Goal: Information Seeking & Learning: Understand process/instructions

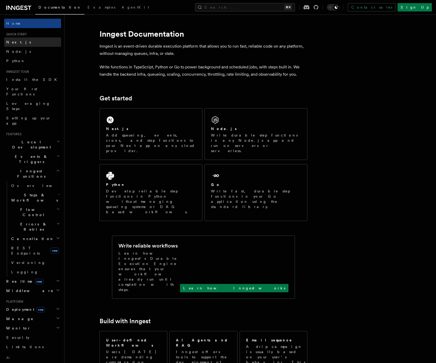
click at [21, 42] on link "Next.js" at bounding box center [32, 41] width 57 height 9
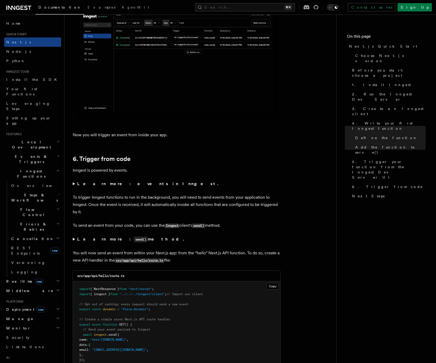
scroll to position [2496, 0]
click at [76, 185] on summary "Learn more: events in Inngest." at bounding box center [177, 183] width 208 height 7
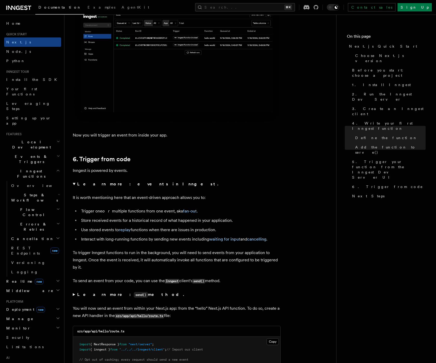
click at [74, 184] on summary "Learn more: events in Inngest." at bounding box center [177, 183] width 208 height 7
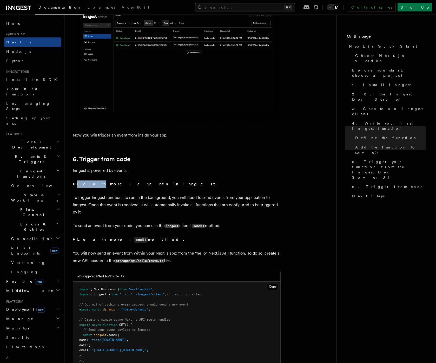
click at [74, 184] on summary "Learn more: events in Inngest." at bounding box center [177, 183] width 208 height 7
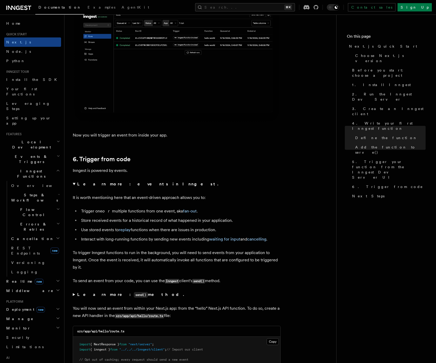
click at [83, 195] on p "It is worth mentioning here that an event-driven approach allows you to:" at bounding box center [177, 197] width 208 height 7
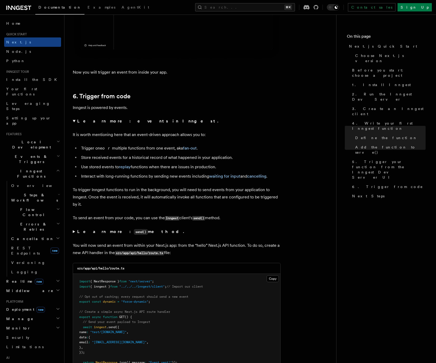
scroll to position [2559, 0]
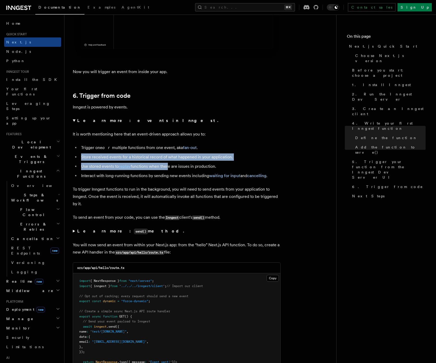
drag, startPoint x: 82, startPoint y: 158, endPoint x: 167, endPoint y: 168, distance: 86.0
click at [167, 168] on ul "Trigger one or multiple functions from one event, aka fan-out . Store received …" at bounding box center [177, 161] width 208 height 35
click at [167, 167] on li "Use stored events to replay functions when there are issues in production." at bounding box center [180, 166] width 201 height 7
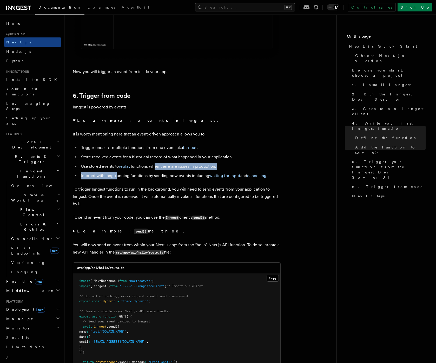
drag, startPoint x: 154, startPoint y: 167, endPoint x: 117, endPoint y: 175, distance: 37.7
click at [117, 175] on ul "Trigger one or multiple functions from one event, aka fan-out . Store received …" at bounding box center [177, 161] width 208 height 35
click at [117, 175] on li "Interact with long-running functions by sending new events including waiting fo…" at bounding box center [180, 175] width 201 height 7
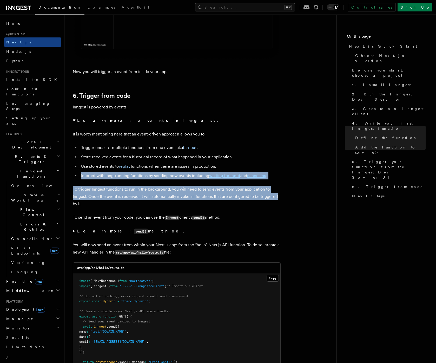
drag, startPoint x: 81, startPoint y: 175, endPoint x: 308, endPoint y: 198, distance: 228.4
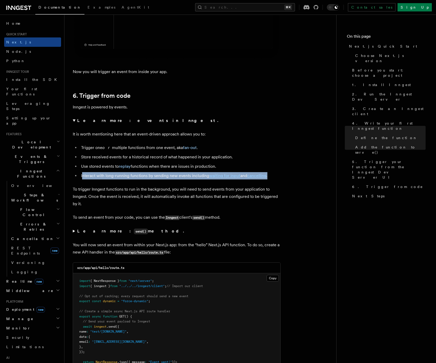
drag, startPoint x: 83, startPoint y: 176, endPoint x: 284, endPoint y: 176, distance: 201.2
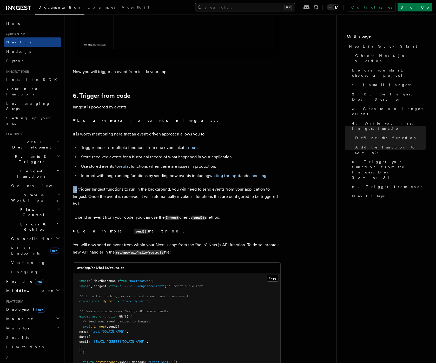
drag, startPoint x: 76, startPoint y: 188, endPoint x: 170, endPoint y: 185, distance: 93.6
click at [170, 186] on p "To trigger Inngest functions to run in the background, you will need to send ev…" at bounding box center [177, 197] width 208 height 22
click at [160, 187] on p "To trigger Inngest functions to run in the background, you will need to send ev…" at bounding box center [177, 197] width 208 height 22
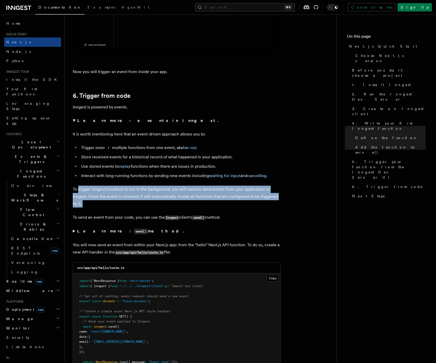
drag, startPoint x: 78, startPoint y: 190, endPoint x: 285, endPoint y: 213, distance: 207.7
drag, startPoint x: 90, startPoint y: 218, endPoint x: 280, endPoint y: 221, distance: 190.5
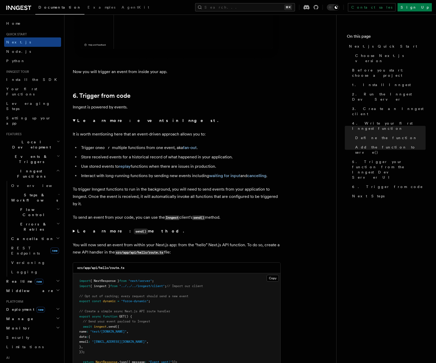
click at [125, 232] on strong "Learn more: send() method." at bounding box center [131, 230] width 108 height 5
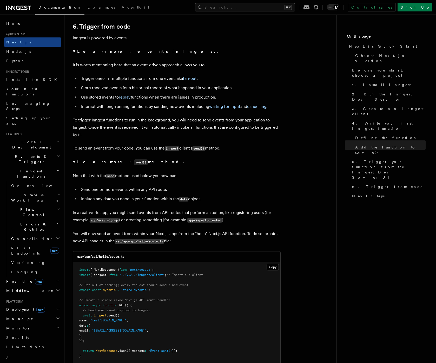
scroll to position [2629, 0]
drag, startPoint x: 89, startPoint y: 173, endPoint x: 222, endPoint y: 181, distance: 133.3
click at [222, 181] on details "Learn more: send() method. Note that with the send method used below you now ca…" at bounding box center [177, 190] width 208 height 65
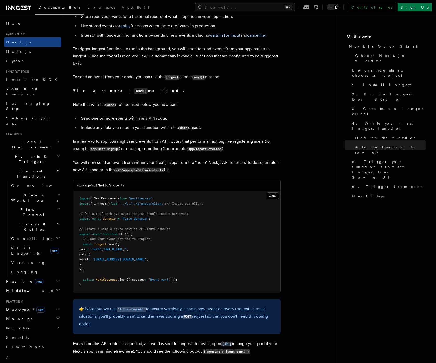
scroll to position [2724, 0]
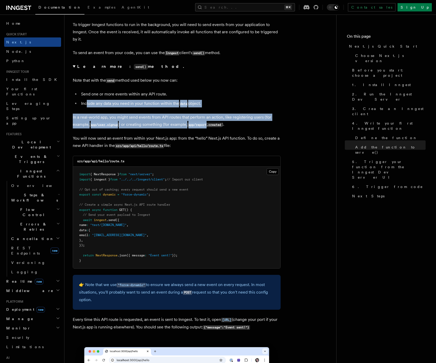
drag, startPoint x: 94, startPoint y: 102, endPoint x: 209, endPoint y: 123, distance: 116.9
click at [209, 123] on details "Learn more: send() method. Note that with the send method used below you now ca…" at bounding box center [177, 95] width 208 height 65
click at [209, 123] on code "app/report.created" at bounding box center [204, 125] width 35 height 4
drag, startPoint x: 96, startPoint y: 115, endPoint x: 278, endPoint y: 123, distance: 182.9
click at [278, 123] on p "In a real-world app, you might send events from API routes that perform an acti…" at bounding box center [177, 121] width 208 height 15
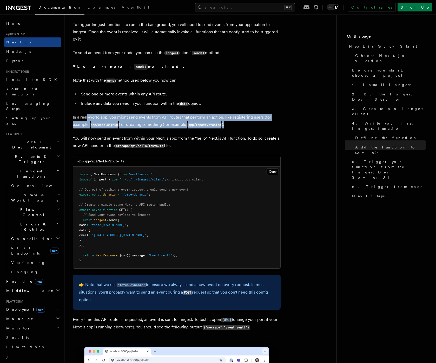
click at [272, 126] on p "In a real-world app, you might send events from API routes that perform an acti…" at bounding box center [177, 121] width 208 height 15
drag, startPoint x: 89, startPoint y: 139, endPoint x: 259, endPoint y: 147, distance: 170.7
click at [259, 147] on p "You will now send an event from within your Next.js app: from the “hello” Next.…" at bounding box center [177, 142] width 208 height 15
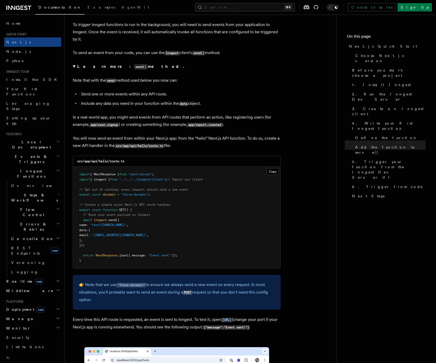
drag, startPoint x: 84, startPoint y: 160, endPoint x: 116, endPoint y: 164, distance: 32.1
click at [116, 164] on div "src/app/api/hello/route.ts" at bounding box center [176, 161] width 207 height 11
drag, startPoint x: 87, startPoint y: 193, endPoint x: 130, endPoint y: 198, distance: 43.5
click at [130, 198] on pre "import { NextResponse } from "next/server" ; import { inngest } from "../../../…" at bounding box center [176, 218] width 207 height 102
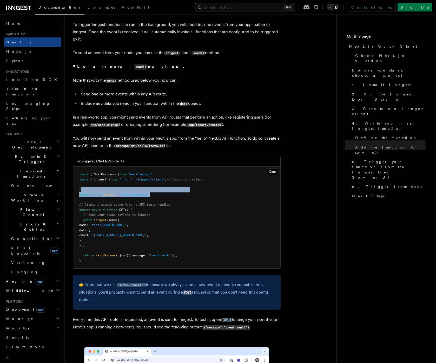
drag, startPoint x: 81, startPoint y: 188, endPoint x: 155, endPoint y: 196, distance: 73.8
click at [154, 196] on pre "import { NextResponse } from "next/server" ; import { inngest } from "../../../…" at bounding box center [176, 218] width 207 height 102
click at [155, 196] on pre "import { NextResponse } from "next/server" ; import { inngest } from "../../../…" at bounding box center [176, 218] width 207 height 102
drag, startPoint x: 196, startPoint y: 191, endPoint x: 126, endPoint y: 185, distance: 70.7
click at [126, 185] on pre "import { NextResponse } from "next/server" ; import { inngest } from "../../../…" at bounding box center [176, 218] width 207 height 102
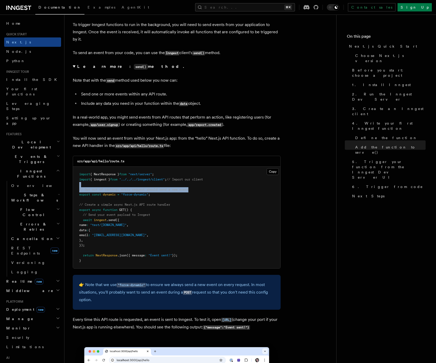
click at [126, 185] on pre "import { NextResponse } from "next/server" ; import { inngest } from "../../../…" at bounding box center [176, 218] width 207 height 102
drag, startPoint x: 81, startPoint y: 205, endPoint x: 190, endPoint y: 206, distance: 109.7
click at [190, 206] on pre "import { NextResponse } from "next/server" ; import { inngest } from "../../../…" at bounding box center [176, 218] width 207 height 102
click at [191, 205] on pre "import { NextResponse } from "next/server" ; import { inngest } from "../../../…" at bounding box center [176, 218] width 207 height 102
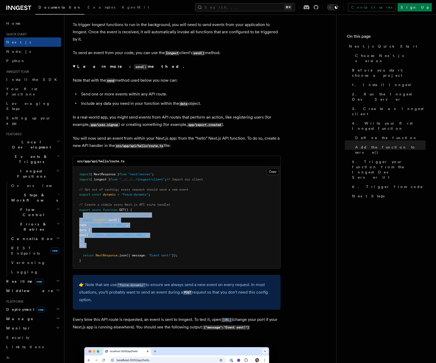
drag, startPoint x: 83, startPoint y: 213, endPoint x: 126, endPoint y: 249, distance: 55.5
click at [126, 249] on pre "import { NextResponse } from "next/server" ; import { inngest } from "../../../…" at bounding box center [176, 218] width 207 height 102
click at [123, 244] on pre "import { NextResponse } from "next/server" ; import { inngest } from "../../../…" at bounding box center [176, 218] width 207 height 102
drag, startPoint x: 81, startPoint y: 204, endPoint x: 118, endPoint y: 257, distance: 64.4
click at [118, 257] on pre "import { NextResponse } from "next/server" ; import { inngest } from "../../../…" at bounding box center [176, 218] width 207 height 102
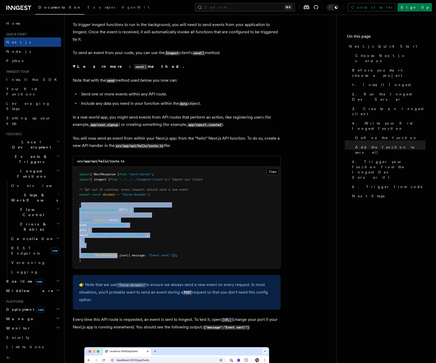
click at [118, 257] on pre "import { NextResponse } from "next/server" ; import { inngest } from "../../../…" at bounding box center [176, 218] width 207 height 102
drag, startPoint x: 132, startPoint y: 259, endPoint x: 88, endPoint y: 206, distance: 69.2
click at [88, 206] on pre "import { NextResponse } from "next/server" ; import { inngest } from "../../../…" at bounding box center [176, 218] width 207 height 102
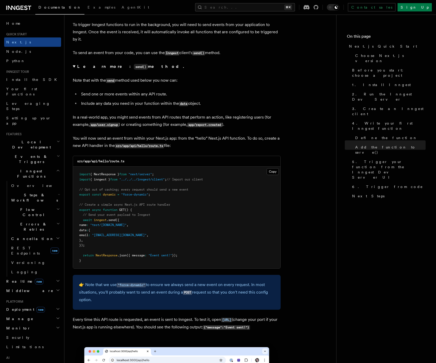
click at [89, 207] on pre "import { NextResponse } from "next/server" ; import { inngest } from "../../../…" at bounding box center [176, 218] width 207 height 102
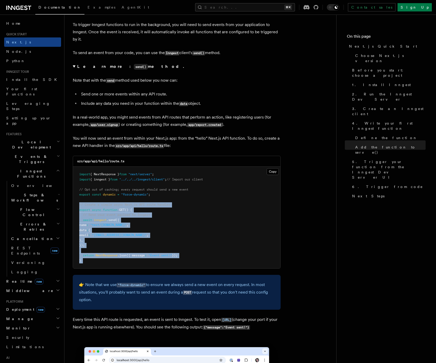
drag, startPoint x: 80, startPoint y: 204, endPoint x: 176, endPoint y: 274, distance: 118.8
click at [184, 267] on pre "import { NextResponse } from "next/server" ; import { inngest } from "../../../…" at bounding box center [176, 218] width 207 height 102
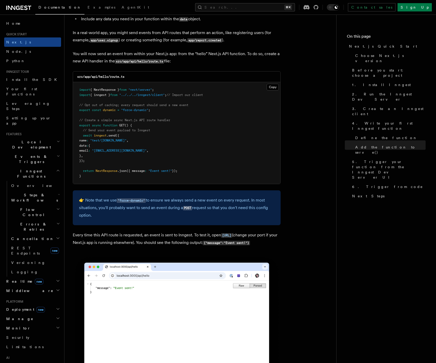
scroll to position [2828, 0]
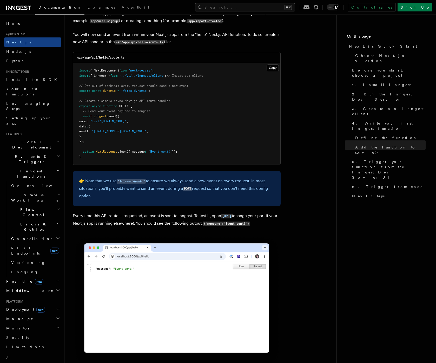
drag, startPoint x: 167, startPoint y: 183, endPoint x: 209, endPoint y: 202, distance: 45.5
click at [209, 202] on div "👉 Note that we use "force-dynamic" to ensure we always send a new event on ever…" at bounding box center [177, 188] width 208 height 35
drag, startPoint x: 73, startPoint y: 214, endPoint x: 271, endPoint y: 236, distance: 199.4
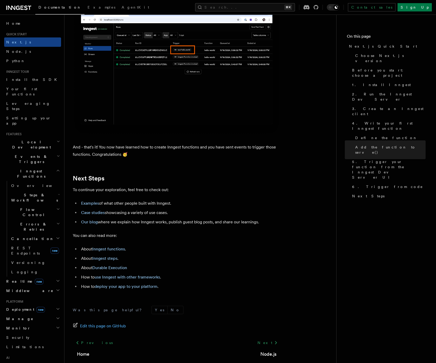
scroll to position [3213, 0]
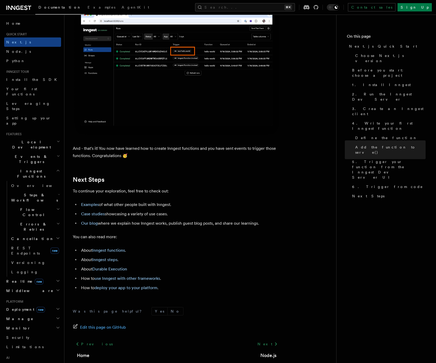
click at [36, 166] on h2 "Inngest Functions" at bounding box center [32, 173] width 57 height 15
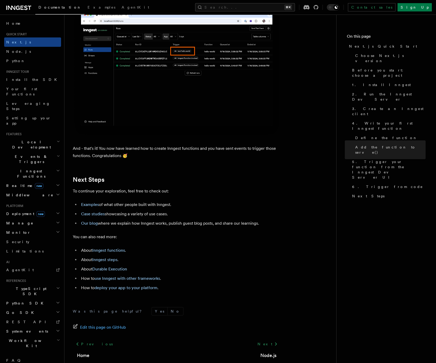
click at [23, 211] on span "Deployment new" at bounding box center [24, 213] width 41 height 5
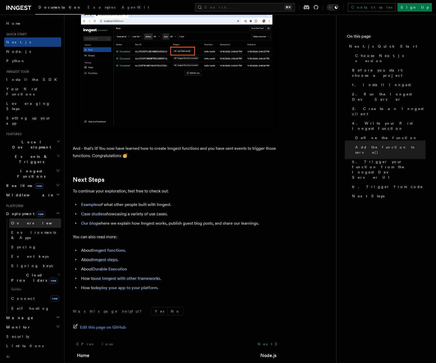
click at [27, 218] on link "Overview" at bounding box center [35, 222] width 52 height 9
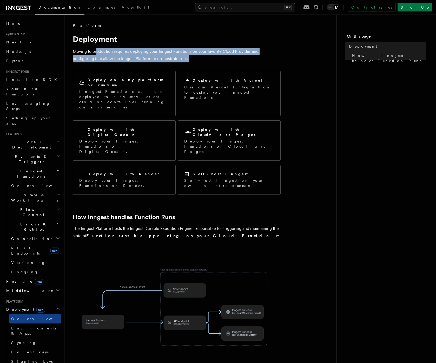
drag, startPoint x: 109, startPoint y: 52, endPoint x: 171, endPoint y: 60, distance: 63.1
click at [171, 60] on p "Moving to production requires deploying your Inngest Functions on your favorite…" at bounding box center [177, 55] width 208 height 15
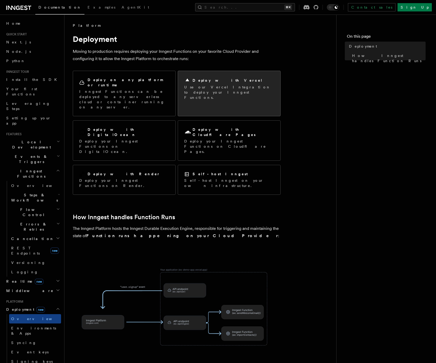
click at [220, 79] on h2 "Deploy with Vercel" at bounding box center [228, 80] width 70 height 5
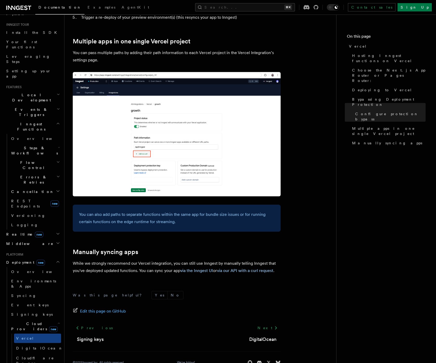
scroll to position [48, 0]
click at [36, 266] on link "Overview" at bounding box center [35, 270] width 52 height 9
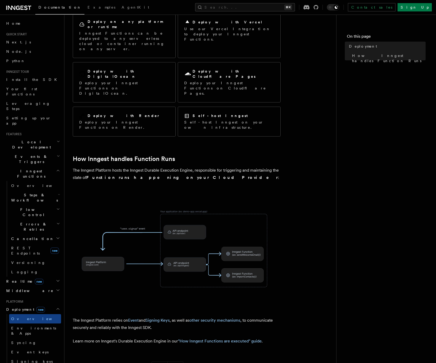
scroll to position [58, 0]
click at [38, 286] on h2 "Middleware" at bounding box center [32, 290] width 57 height 9
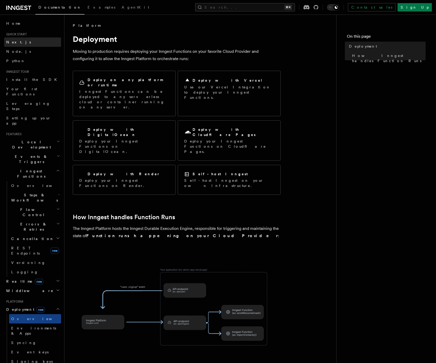
click at [25, 40] on link "Next.js" at bounding box center [32, 41] width 57 height 9
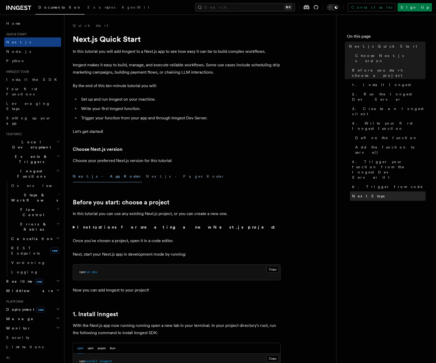
click at [364, 193] on span "Next Steps" at bounding box center [368, 195] width 32 height 5
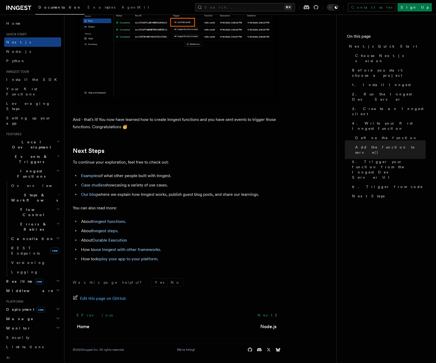
scroll to position [3138, 0]
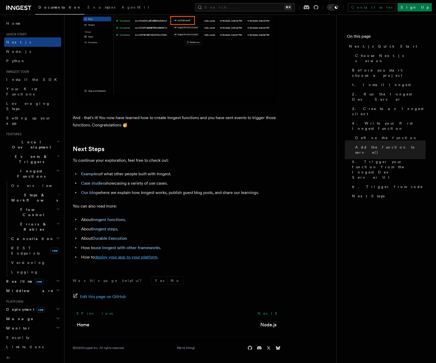
click at [115, 258] on link "deploy your app to your platform" at bounding box center [126, 256] width 63 height 5
click at [114, 259] on li "How to deploy your app to your platform ." at bounding box center [180, 256] width 201 height 7
click at [116, 258] on link "deploy your app to your platform" at bounding box center [126, 256] width 63 height 5
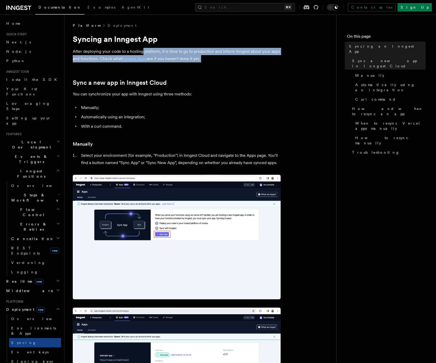
drag, startPoint x: 154, startPoint y: 50, endPoint x: 210, endPoint y: 63, distance: 57.2
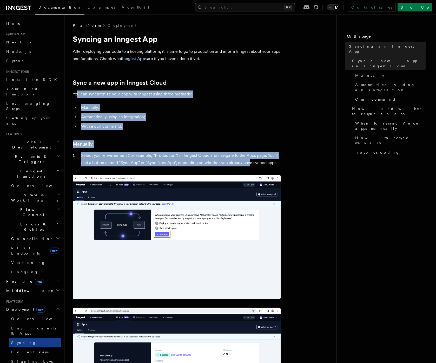
drag, startPoint x: 82, startPoint y: 93, endPoint x: 250, endPoint y: 159, distance: 180.3
click at [250, 159] on li "Select your environment (for example, "Production") in Inngest Cloud and naviga…" at bounding box center [180, 159] width 201 height 15
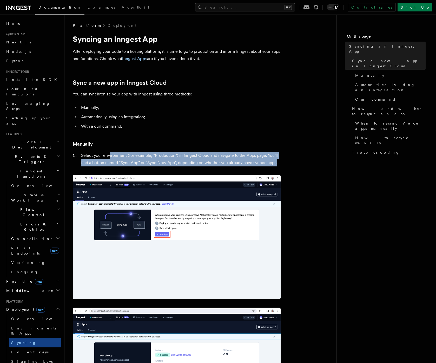
drag, startPoint x: 109, startPoint y: 153, endPoint x: 279, endPoint y: 163, distance: 170.3
click at [279, 163] on li "Select your environment (for example, "Production") in Inngest Cloud and naviga…" at bounding box center [180, 159] width 201 height 15
